Goal: Task Accomplishment & Management: Use online tool/utility

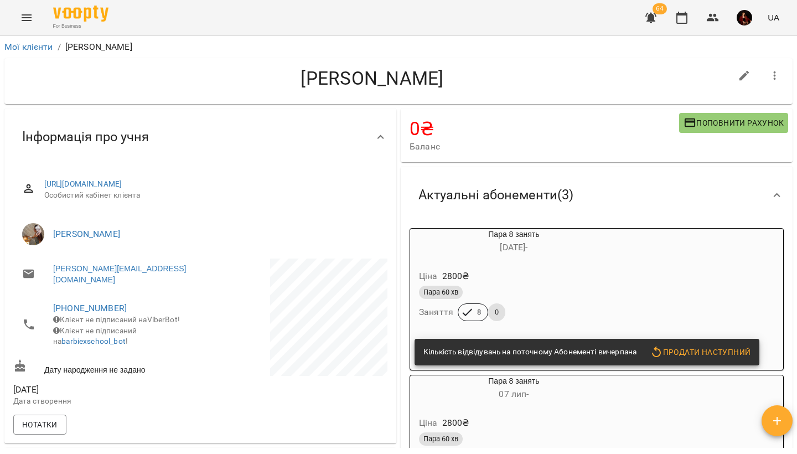
drag, startPoint x: 0, startPoint y: 0, endPoint x: 33, endPoint y: 9, distance: 34.0
click at [33, 9] on button "Menu" at bounding box center [26, 17] width 27 height 27
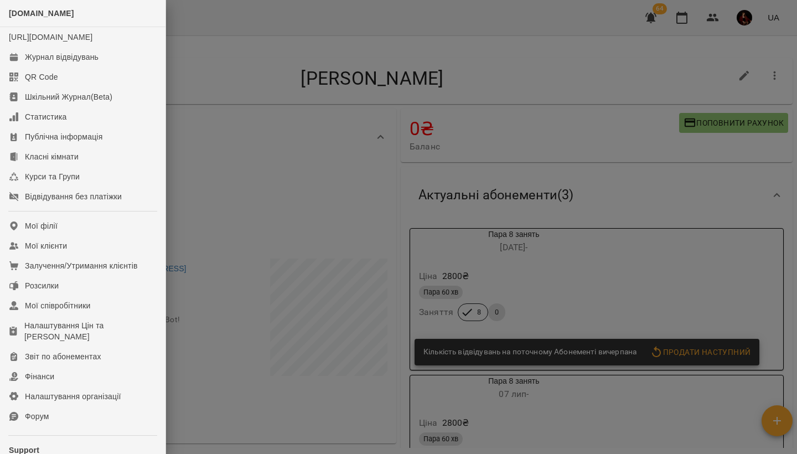
click at [200, 228] on div at bounding box center [398, 227] width 797 height 454
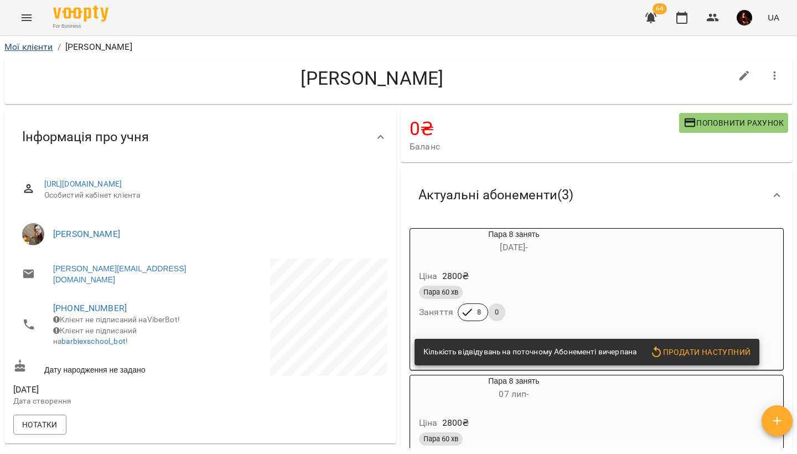
click at [38, 48] on link "Мої клієнти" at bounding box center [28, 47] width 49 height 11
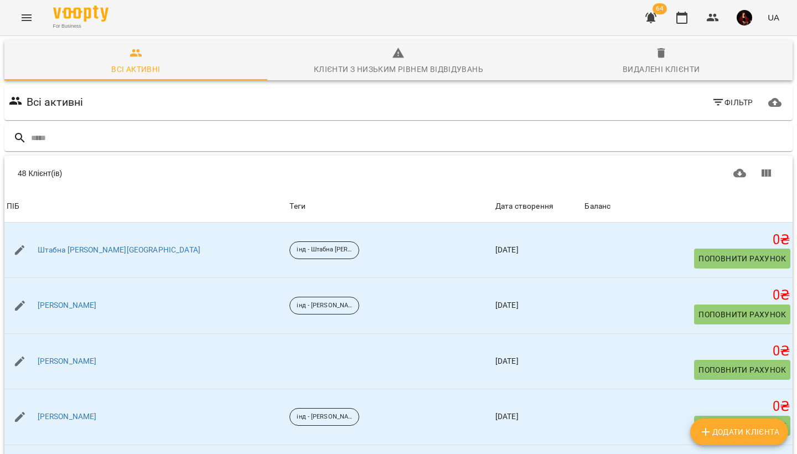
click at [29, 8] on button "Menu" at bounding box center [26, 17] width 27 height 27
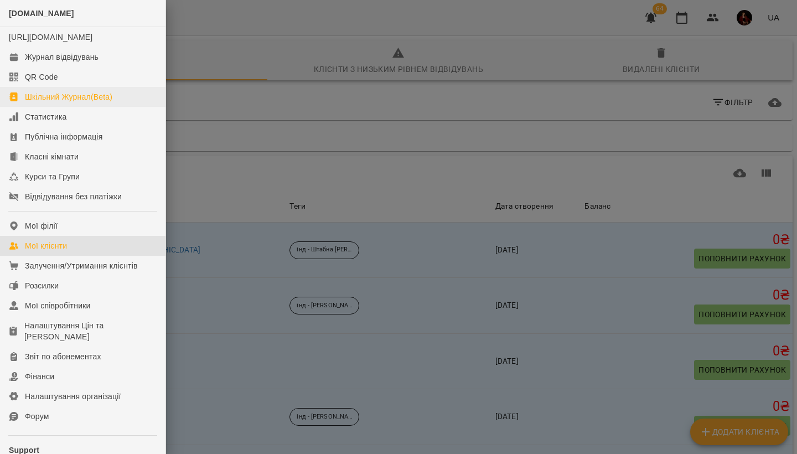
click at [97, 102] on div "Шкільний Журнал(Beta)" at bounding box center [68, 96] width 87 height 11
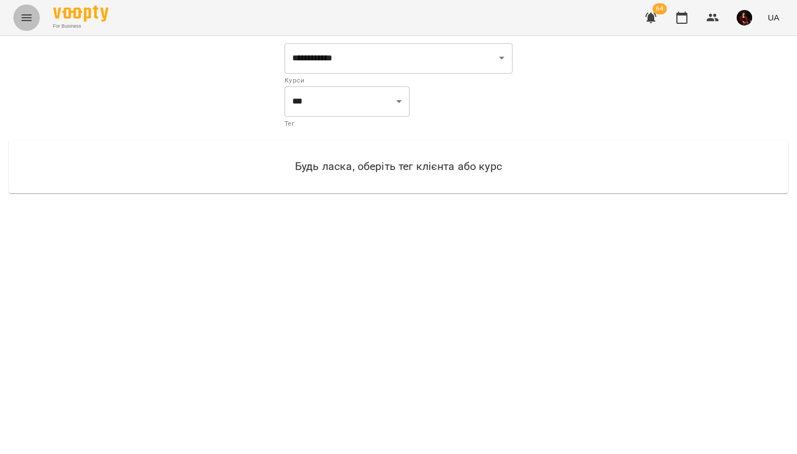
click at [24, 15] on icon "Menu" at bounding box center [27, 17] width 10 height 7
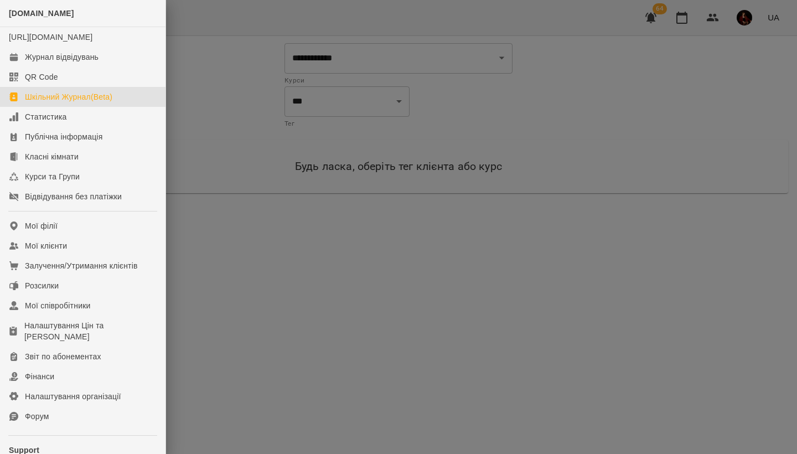
click at [346, 53] on div at bounding box center [398, 227] width 797 height 454
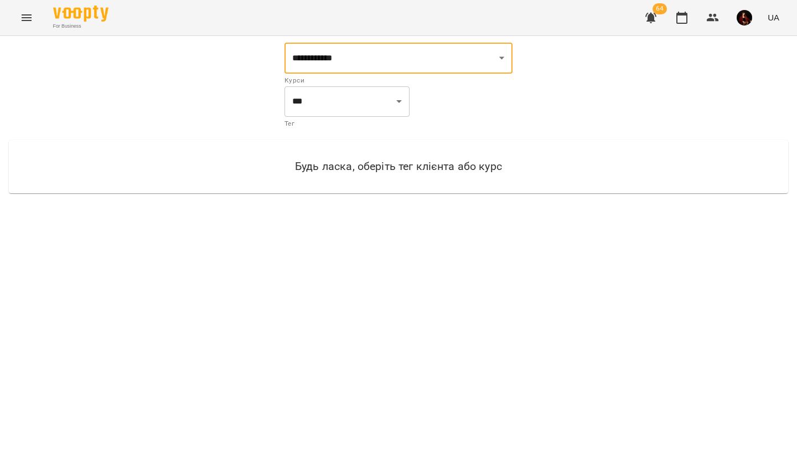
click at [22, 27] on button "Menu" at bounding box center [26, 17] width 27 height 27
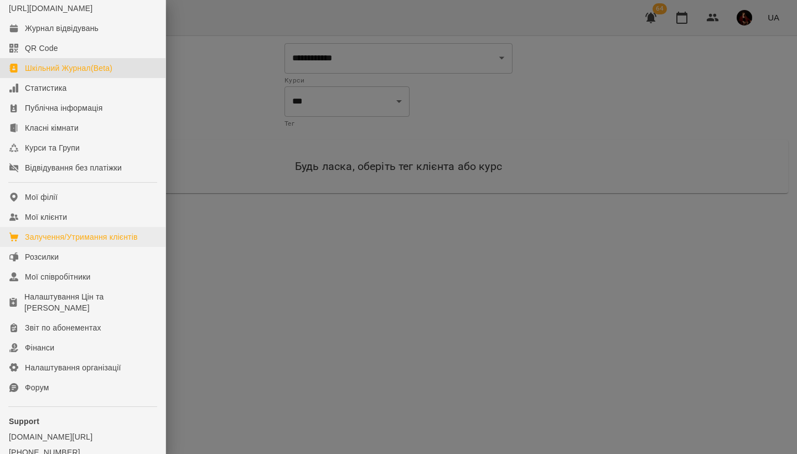
scroll to position [23, 0]
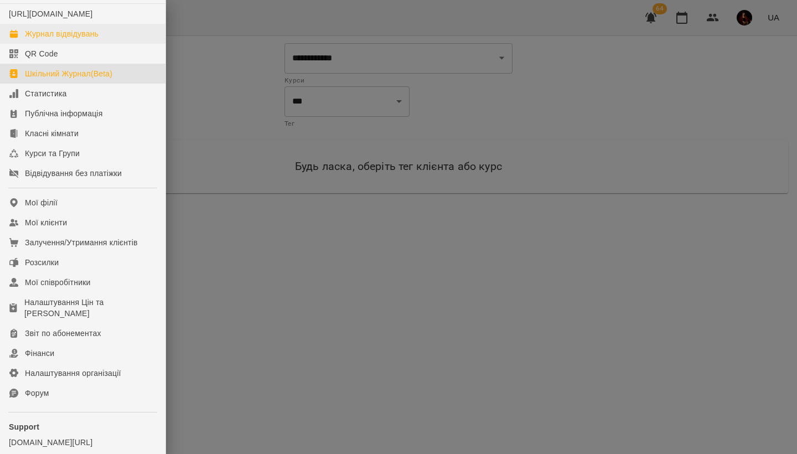
click at [115, 44] on link "Журнал відвідувань" at bounding box center [83, 34] width 166 height 20
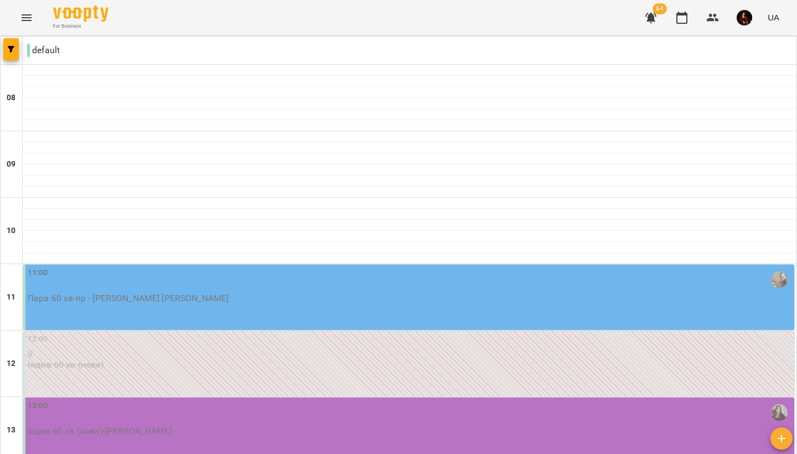
scroll to position [5, 0]
click at [331, 269] on div "11:00" at bounding box center [410, 279] width 765 height 25
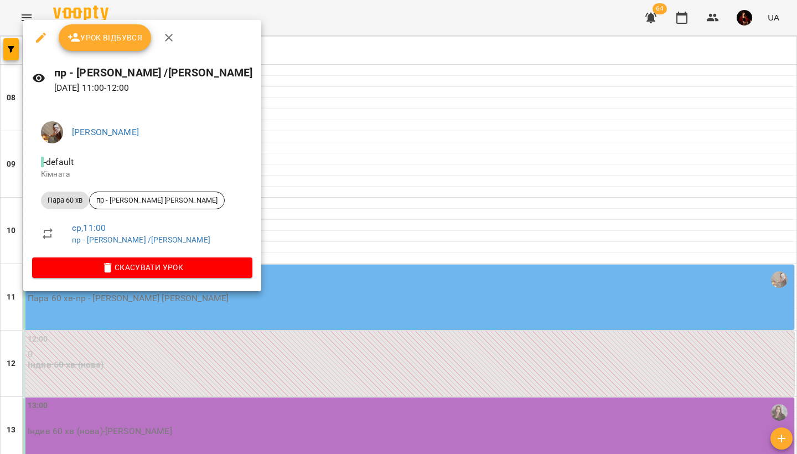
click at [274, 183] on div at bounding box center [398, 227] width 797 height 454
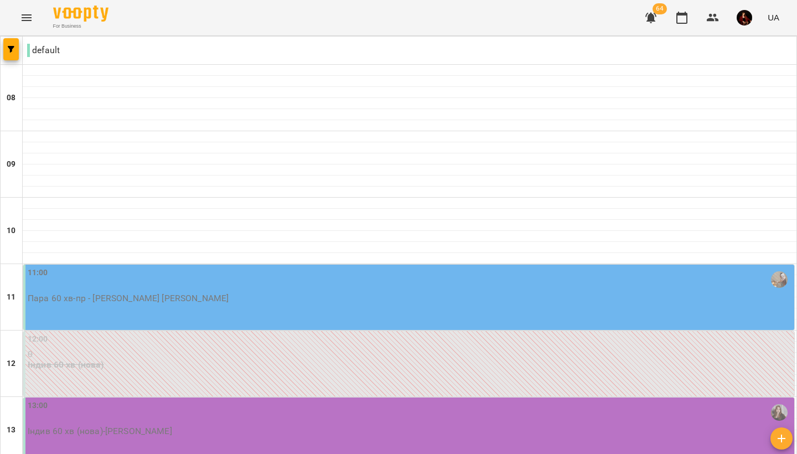
scroll to position [615, 0]
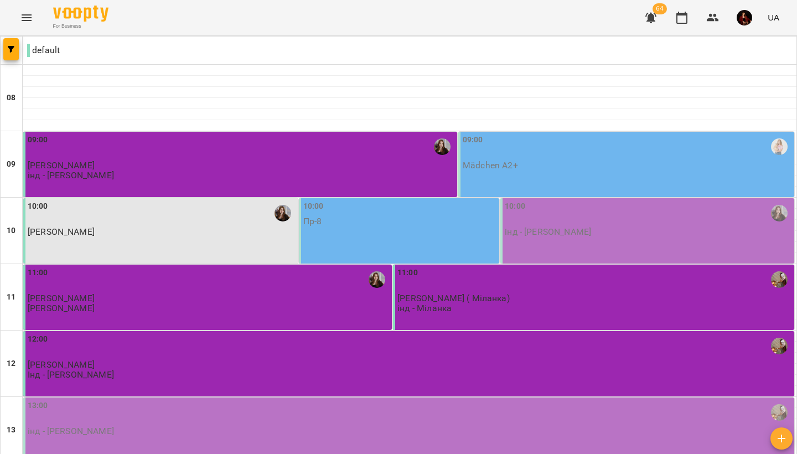
scroll to position [0, 0]
click at [343, 164] on p "[PERSON_NAME]" at bounding box center [241, 165] width 427 height 9
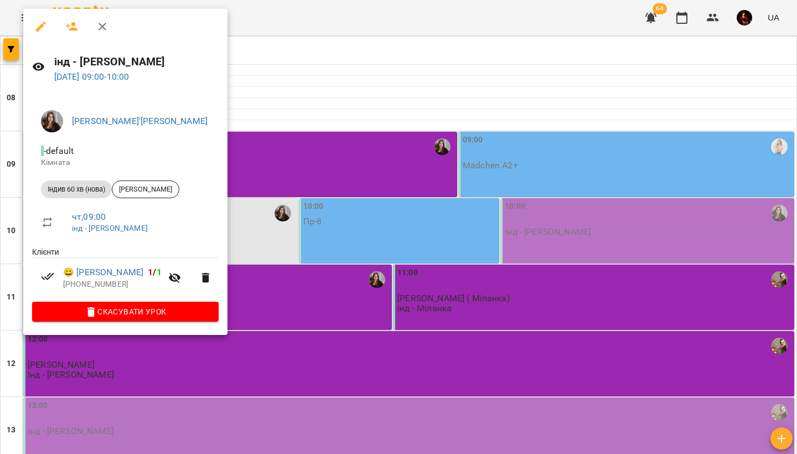
click at [360, 46] on div at bounding box center [398, 227] width 797 height 454
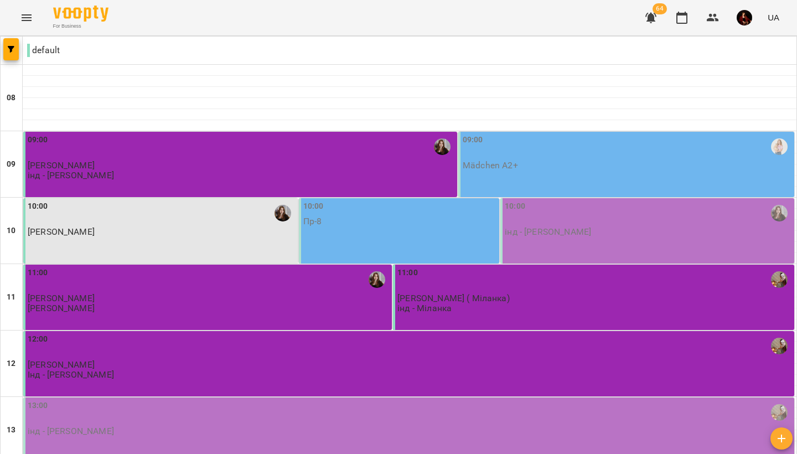
scroll to position [615, 0]
